Goal: Information Seeking & Learning: Check status

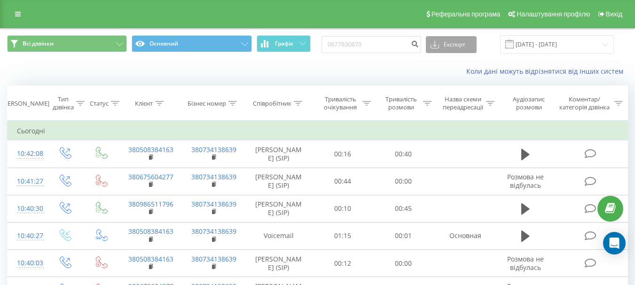
type input "0677830870"
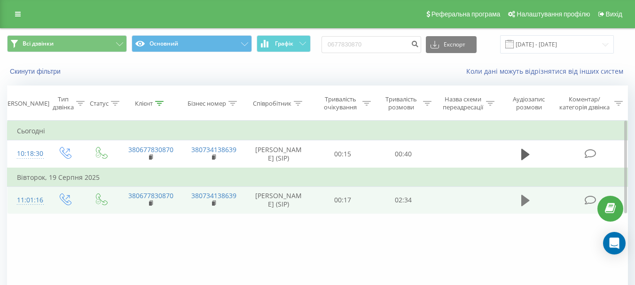
click at [522, 202] on icon at bounding box center [526, 200] width 8 height 13
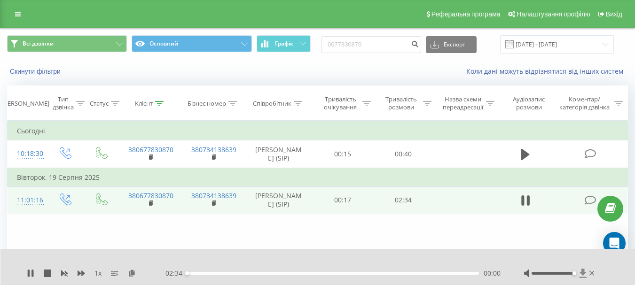
drag, startPoint x: 552, startPoint y: 275, endPoint x: 580, endPoint y: 274, distance: 27.8
click at [580, 274] on div at bounding box center [560, 273] width 72 height 9
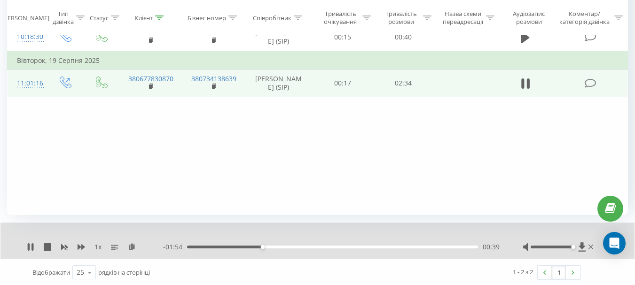
scroll to position [119, 0]
click at [288, 245] on div "00:41" at bounding box center [332, 246] width 291 height 3
click at [314, 246] on div "00:54" at bounding box center [332, 246] width 291 height 3
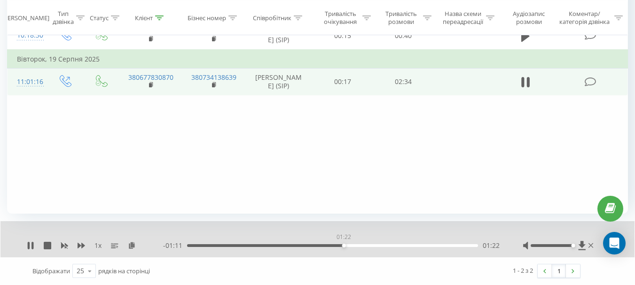
click at [344, 246] on div "01:22" at bounding box center [332, 246] width 291 height 3
click at [369, 246] on div "01:36" at bounding box center [332, 246] width 291 height 3
click at [355, 246] on div "01:40" at bounding box center [332, 246] width 291 height 3
click at [344, 246] on div "01:29" at bounding box center [332, 246] width 291 height 3
click at [45, 246] on icon at bounding box center [48, 246] width 8 height 8
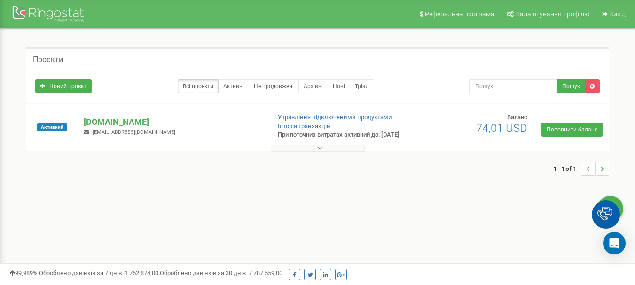
click at [320, 152] on icon at bounding box center [320, 148] width 4 height 7
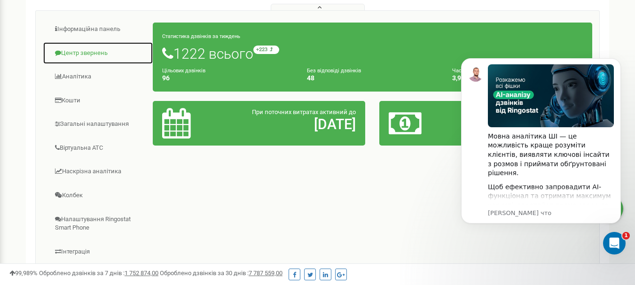
click at [86, 61] on link "Центр звернень" at bounding box center [98, 53] width 111 height 23
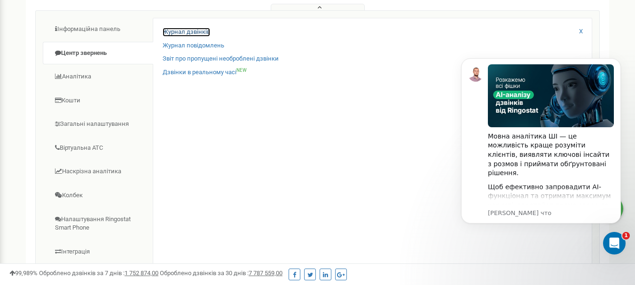
click at [192, 37] on link "Журнал дзвінків" at bounding box center [186, 32] width 47 height 9
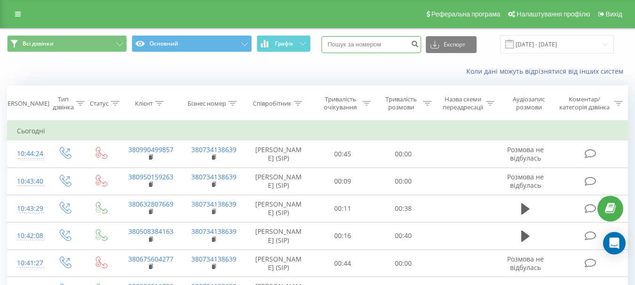
click at [378, 46] on input at bounding box center [372, 44] width 100 height 17
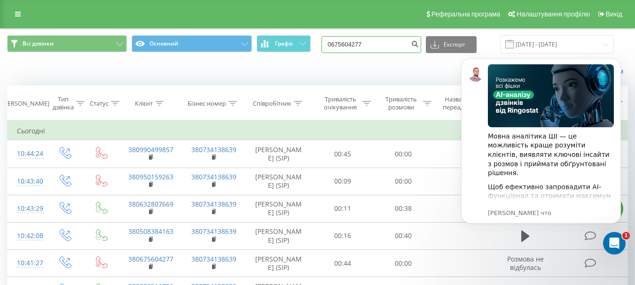
type input "0675604277"
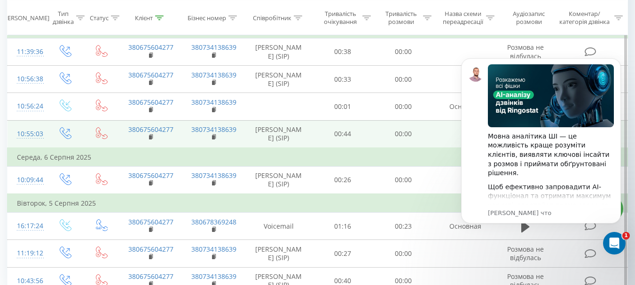
scroll to position [127, 0]
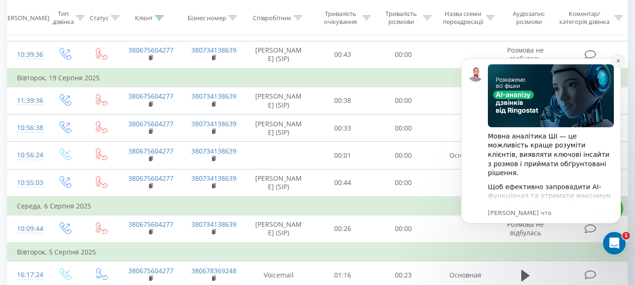
click at [617, 63] on icon "Dismiss notification" at bounding box center [618, 60] width 5 height 5
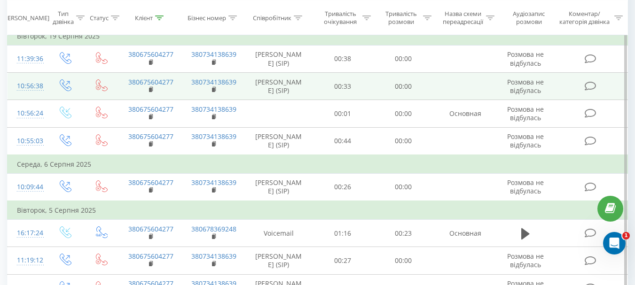
scroll to position [221, 0]
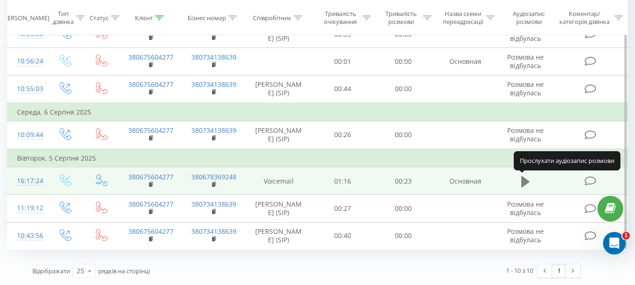
click at [528, 179] on icon at bounding box center [526, 181] width 8 height 13
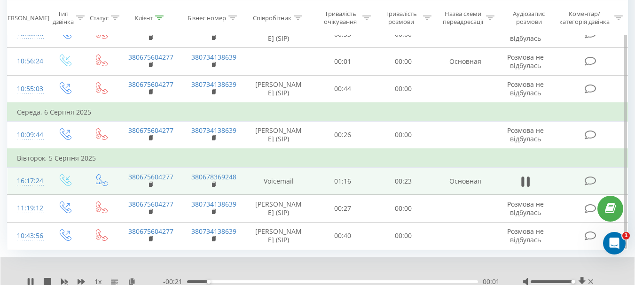
drag, startPoint x: 553, startPoint y: 282, endPoint x: 588, endPoint y: 282, distance: 35.3
click at [588, 282] on div at bounding box center [559, 281] width 72 height 9
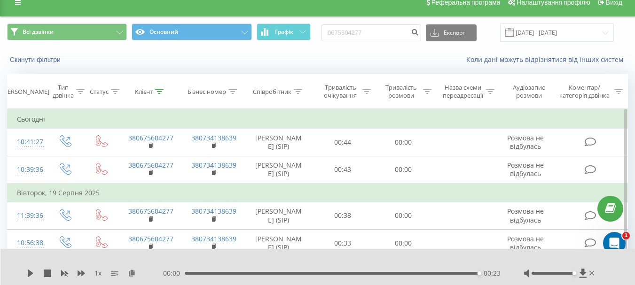
scroll to position [0, 0]
